Goal: Find specific page/section: Find specific page/section

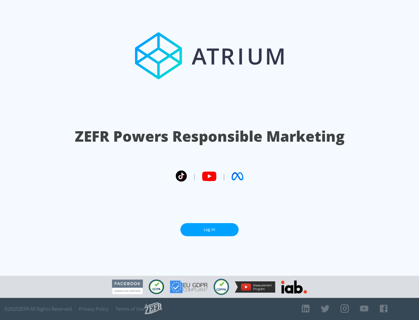
click at [210, 230] on link "Log In" at bounding box center [210, 229] width 58 height 13
